Goal: Information Seeking & Learning: Learn about a topic

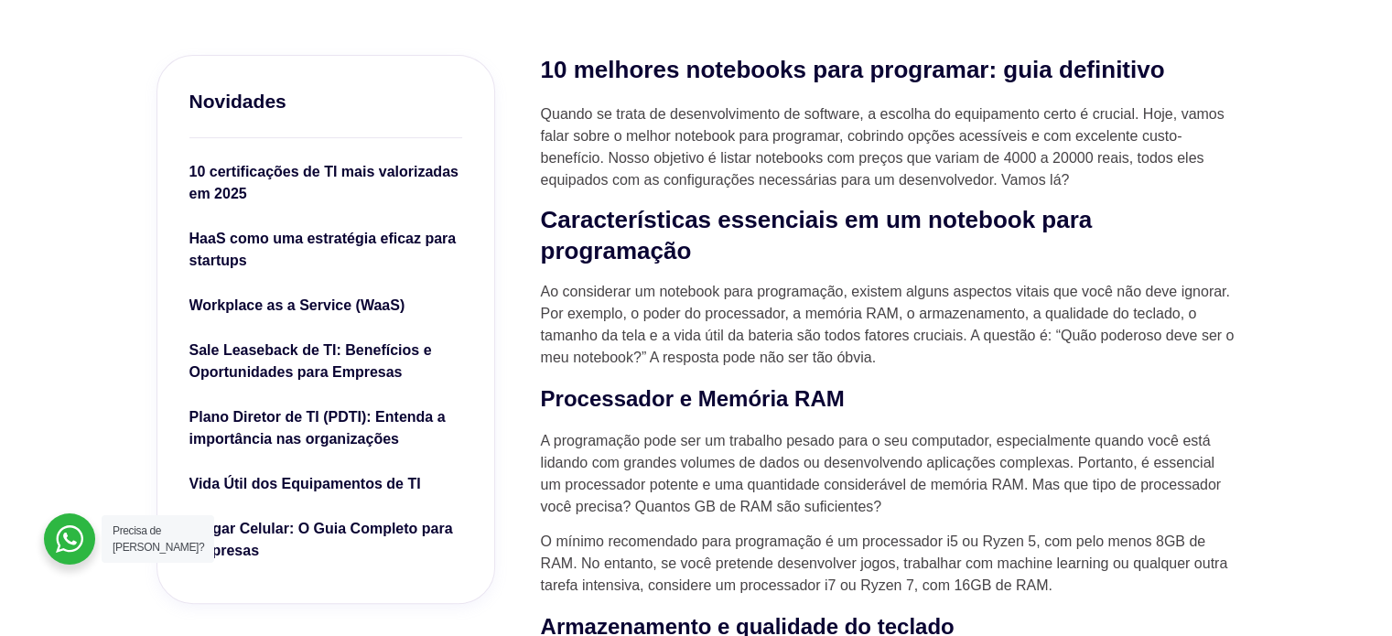
scroll to position [549, 0]
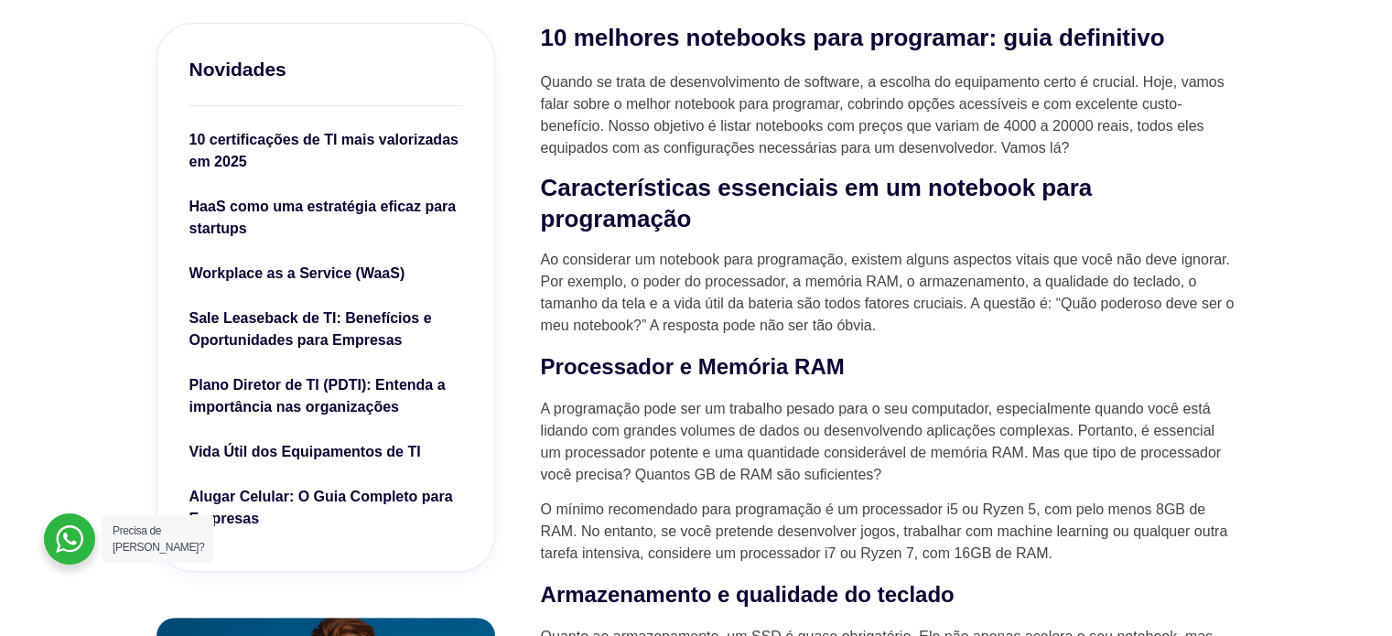
drag, startPoint x: 397, startPoint y: 277, endPoint x: 63, endPoint y: 362, distance: 344.6
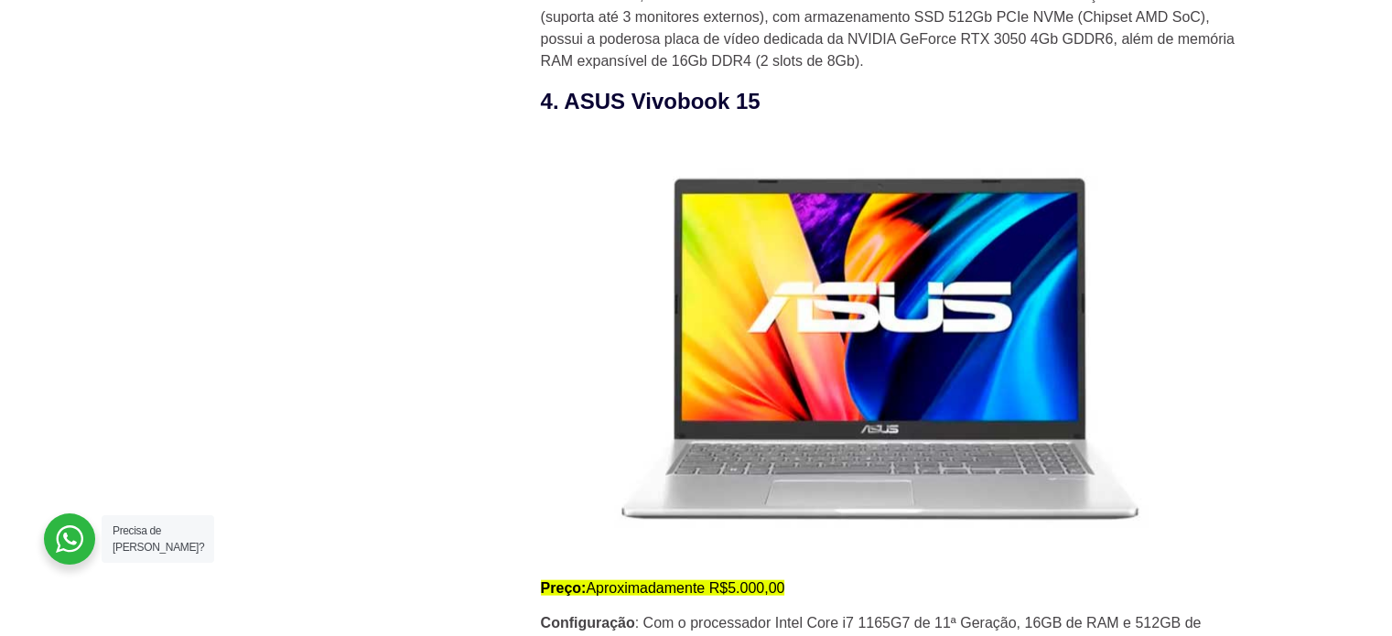
scroll to position [3936, 0]
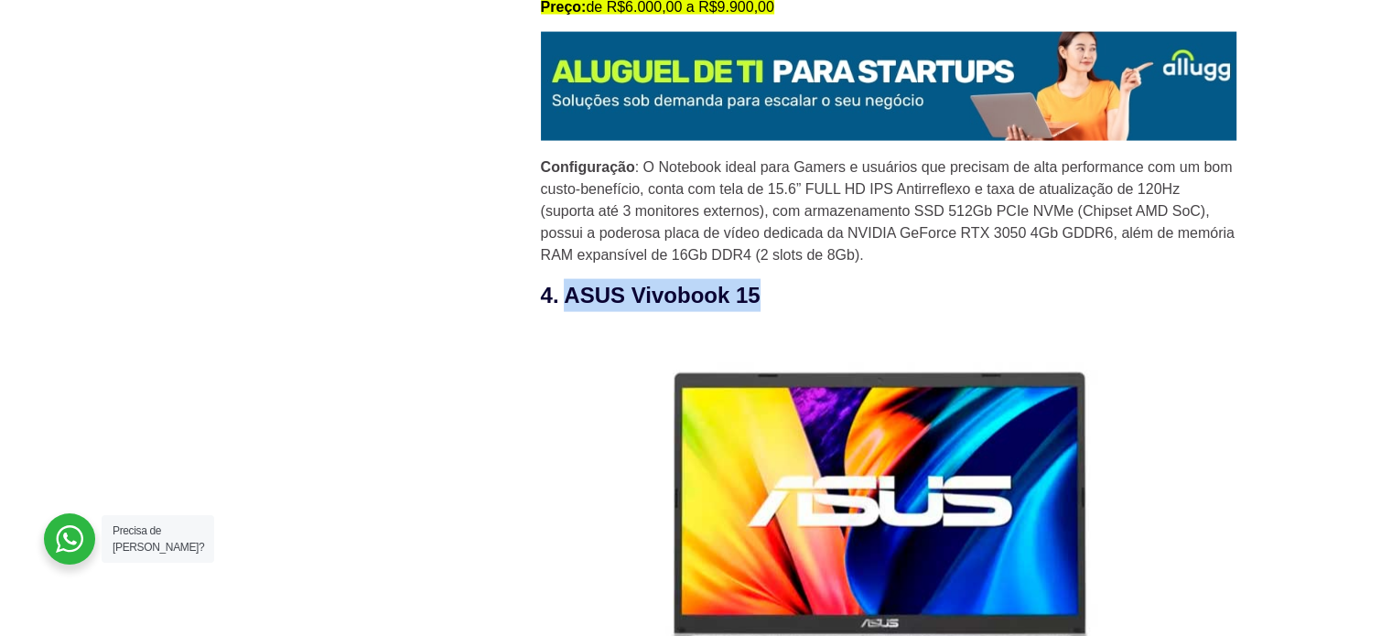
drag, startPoint x: 561, startPoint y: 299, endPoint x: 758, endPoint y: 284, distance: 197.4
click at [758, 284] on h3 "4. ASUS Vivobook 15" at bounding box center [889, 295] width 696 height 33
copy h3 "ASUS Vivobook 15"
click at [999, 293] on h3 "4. ASUS Vivobook 15" at bounding box center [889, 295] width 696 height 33
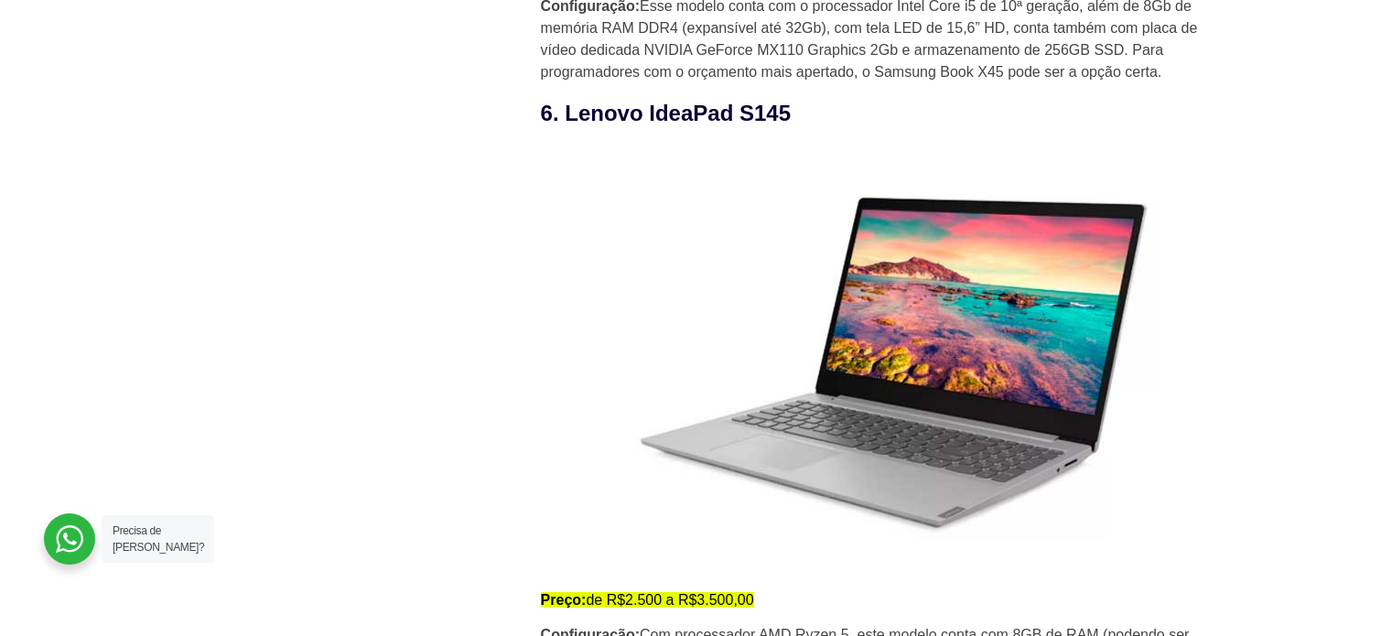
scroll to position [5401, 0]
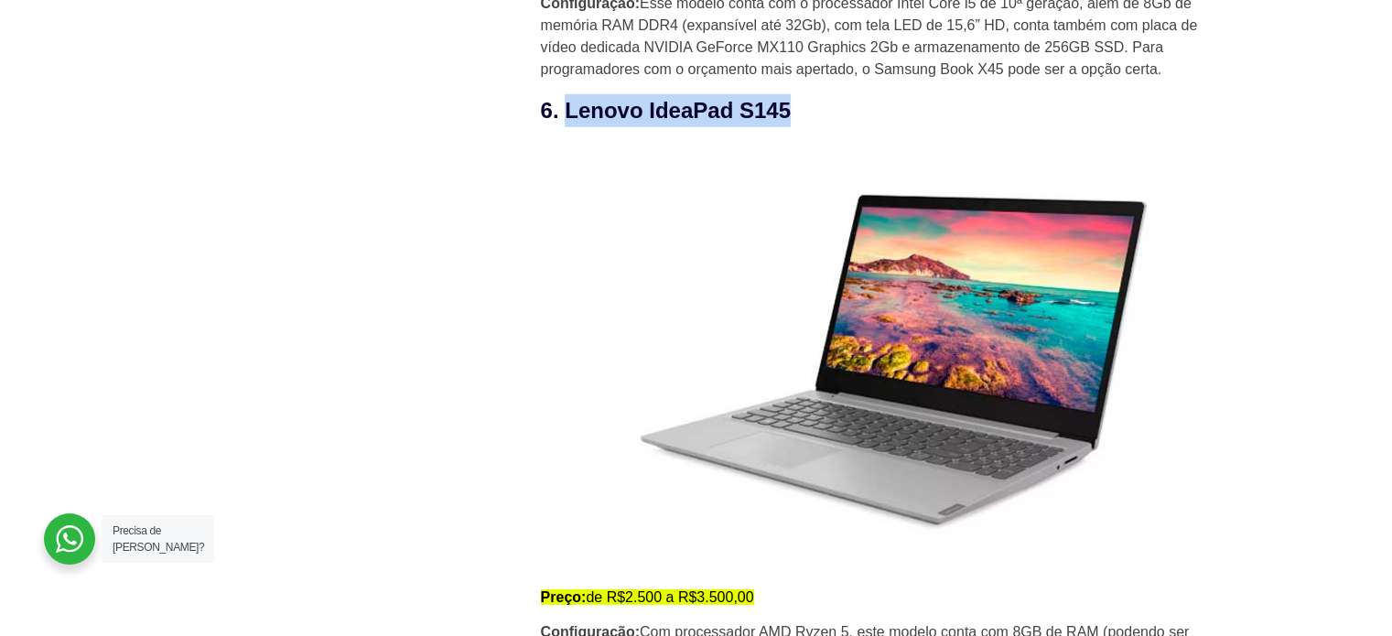
drag, startPoint x: 588, startPoint y: 124, endPoint x: 786, endPoint y: 126, distance: 198.7
click at [786, 126] on h3 "6. Lenovo IdeaPad S145" at bounding box center [889, 110] width 696 height 33
copy h3 "Lenovo IdeaPad S145"
click at [1227, 193] on figure at bounding box center [889, 357] width 696 height 430
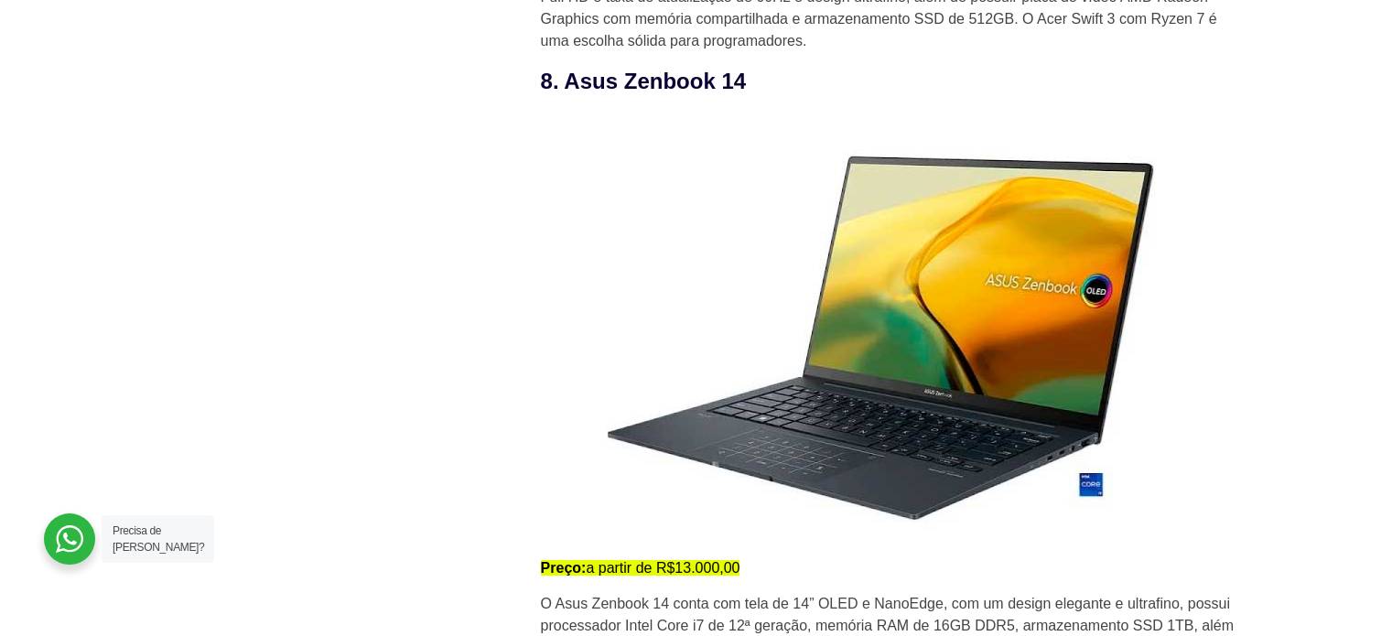
scroll to position [6682, 0]
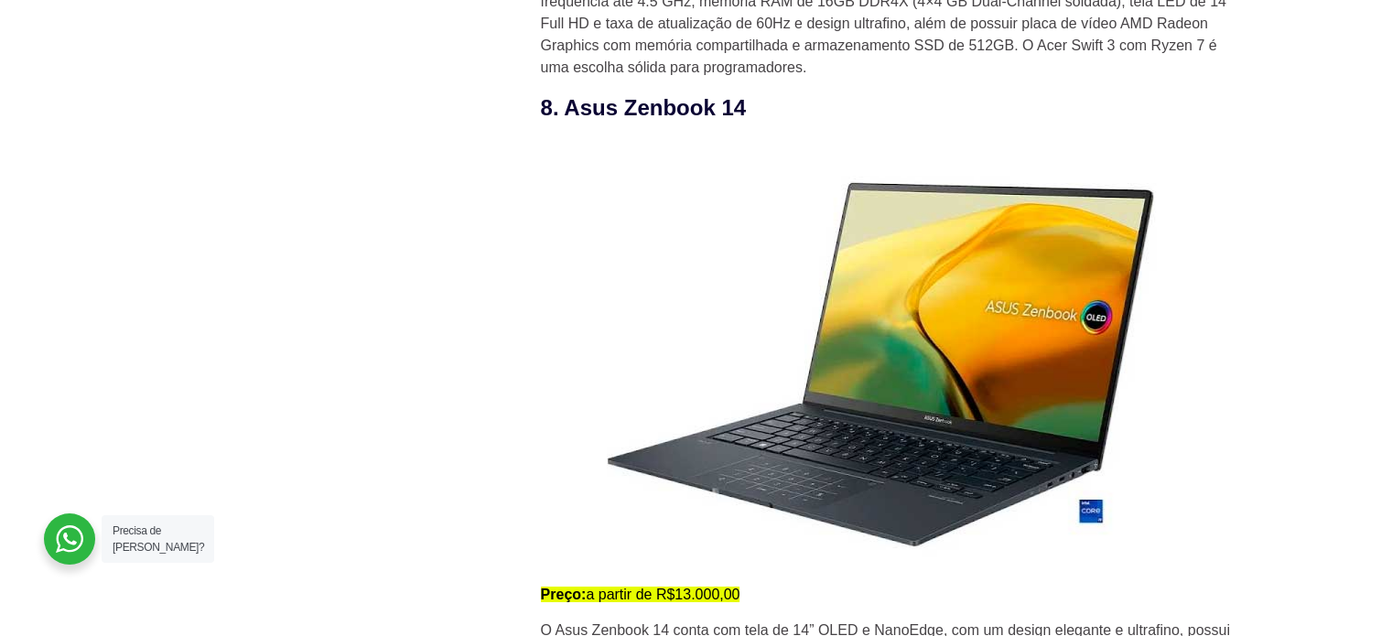
drag, startPoint x: 562, startPoint y: 114, endPoint x: 783, endPoint y: 127, distance: 221.0
click at [758, 119] on h3 "8. Asus Zenbook 14" at bounding box center [889, 108] width 696 height 33
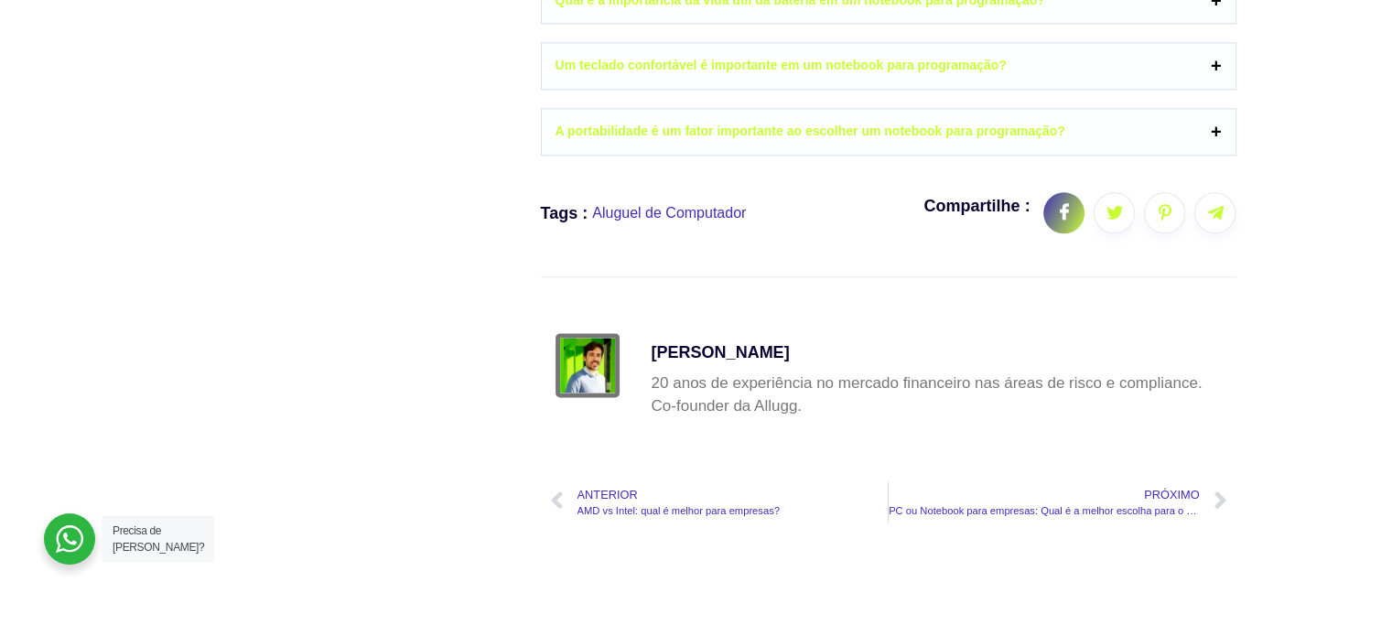
scroll to position [9154, 0]
